Goal: Transaction & Acquisition: Download file/media

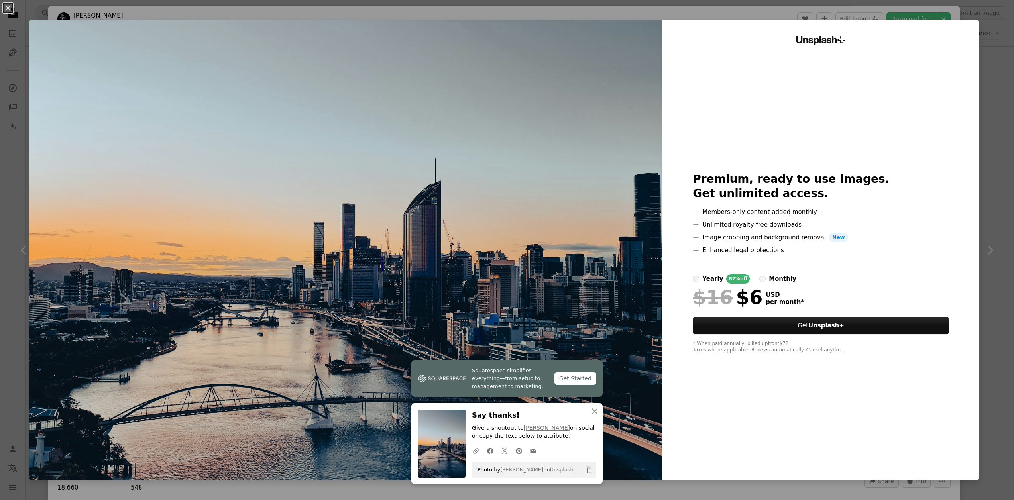
scroll to position [595, 0]
click at [388, 72] on img at bounding box center [346, 250] width 634 height 460
click at [309, 143] on img at bounding box center [346, 250] width 634 height 460
click at [10, 8] on button "An X shape" at bounding box center [8, 8] width 10 height 10
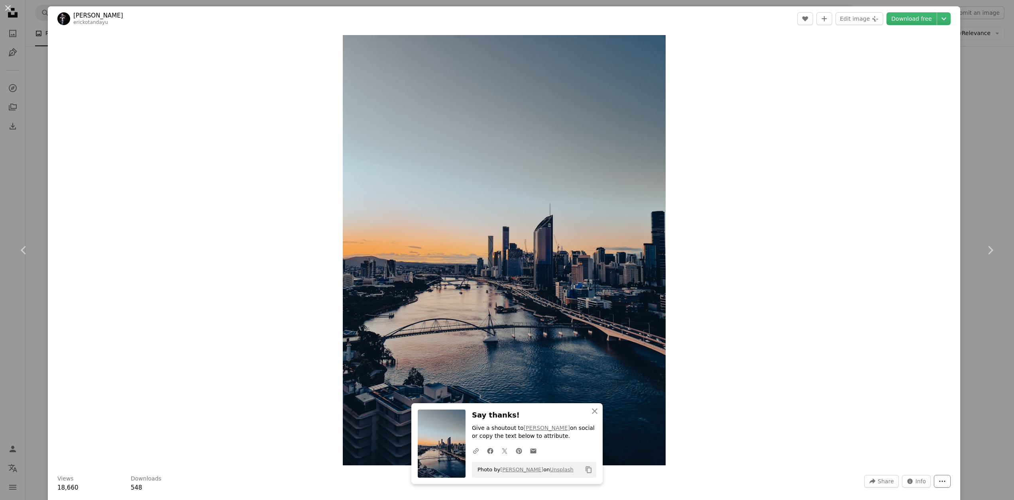
click at [945, 481] on icon "More Actions" at bounding box center [943, 481] width 6 height 1
click at [926, 484] on dialog "An X shape Chevron left Chevron right An X shape Close Say thanks! Give a shout…" at bounding box center [507, 250] width 1014 height 500
click at [925, 482] on span "Info" at bounding box center [921, 482] width 11 height 12
click at [990, 90] on div "An X shape Chevron left Chevron right An X shape Close Say thanks! Give a shout…" at bounding box center [507, 250] width 1014 height 500
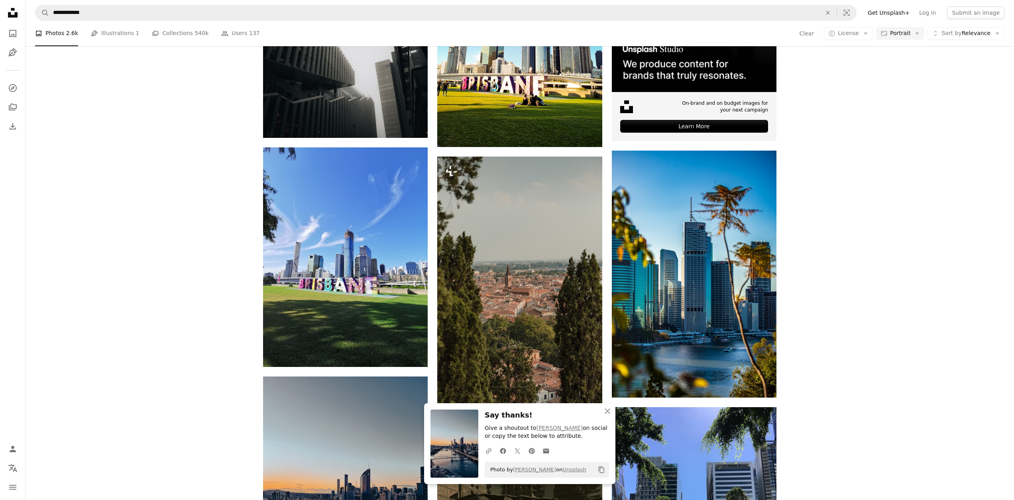
scroll to position [46, 0]
